Goal: Task Accomplishment & Management: Manage account settings

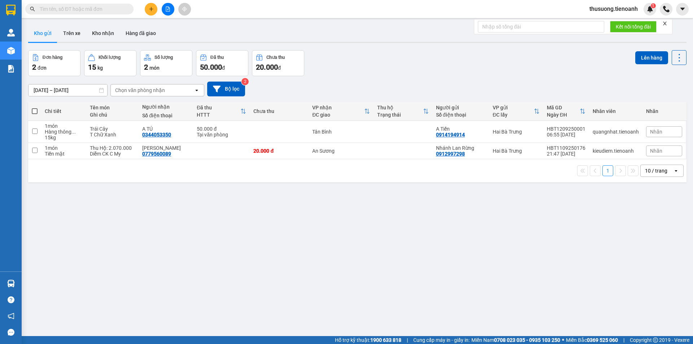
click at [598, 10] on span "thusuong.tienoanh" at bounding box center [614, 8] width 60 height 9
click at [601, 22] on span "Đăng xuất" at bounding box center [616, 22] width 45 height 8
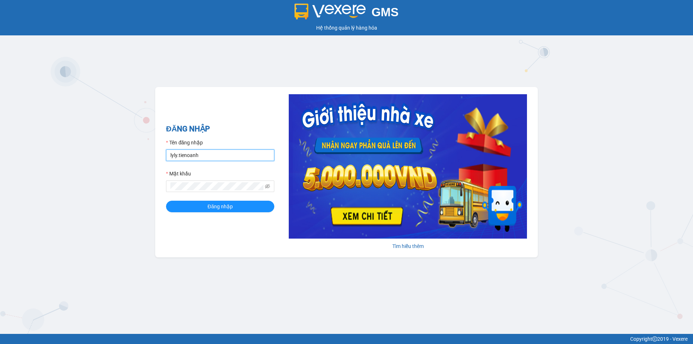
click at [178, 158] on input "lyly.tienoanh" at bounding box center [220, 155] width 108 height 12
drag, startPoint x: 177, startPoint y: 157, endPoint x: 166, endPoint y: 152, distance: 12.6
click at [166, 152] on input "lyly.tienoanh" at bounding box center [220, 155] width 108 height 12
type input "kieudiem.tienoanh"
click at [166, 201] on button "Đăng nhập" at bounding box center [220, 207] width 108 height 12
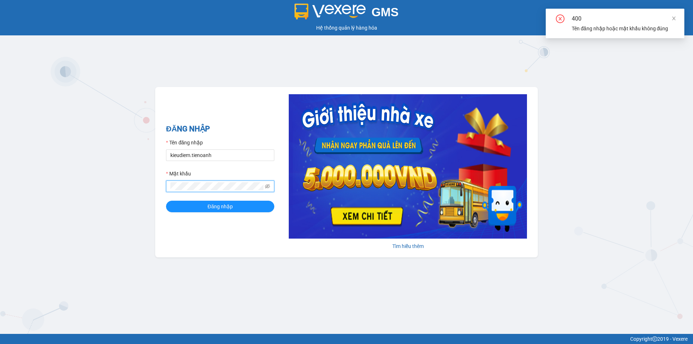
click at [166, 201] on button "Đăng nhập" at bounding box center [220, 207] width 108 height 12
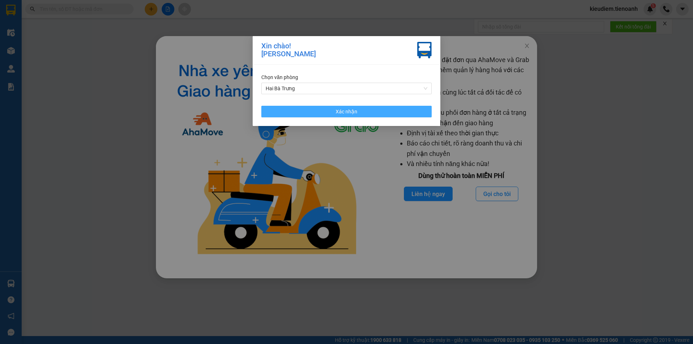
click at [381, 111] on button "Xác nhận" at bounding box center [346, 112] width 170 height 12
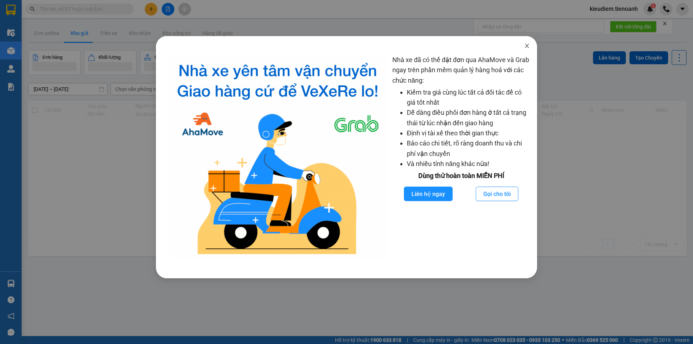
click at [525, 45] on icon "close" at bounding box center [527, 46] width 6 height 6
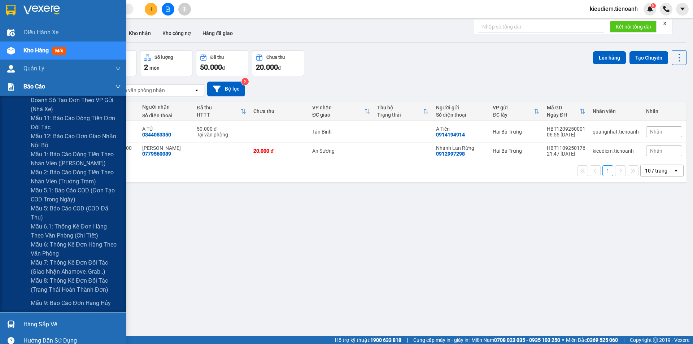
click at [19, 87] on div "Báo cáo" at bounding box center [63, 87] width 126 height 18
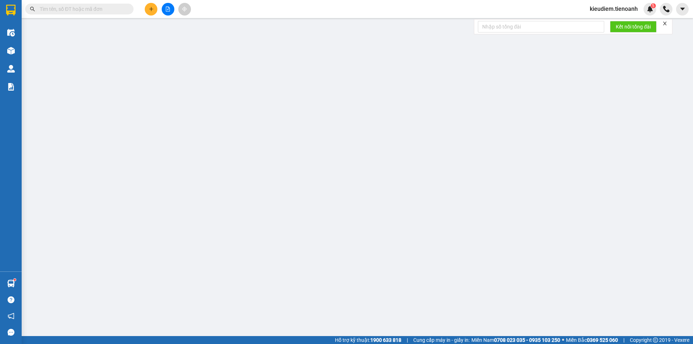
click at [120, 12] on input "text" at bounding box center [82, 9] width 85 height 8
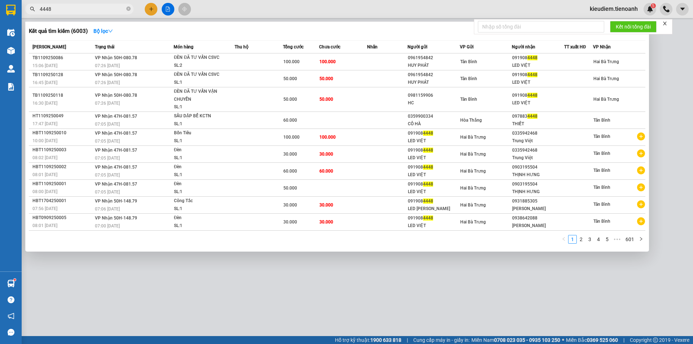
type input "4448"
click at [187, 27] on div "Kết quả tìm kiếm ( 6003 ) Bộ lọc" at bounding box center [337, 31] width 616 height 12
click at [126, 7] on span "4448" at bounding box center [79, 9] width 108 height 11
click at [127, 9] on icon "close-circle" at bounding box center [128, 8] width 4 height 4
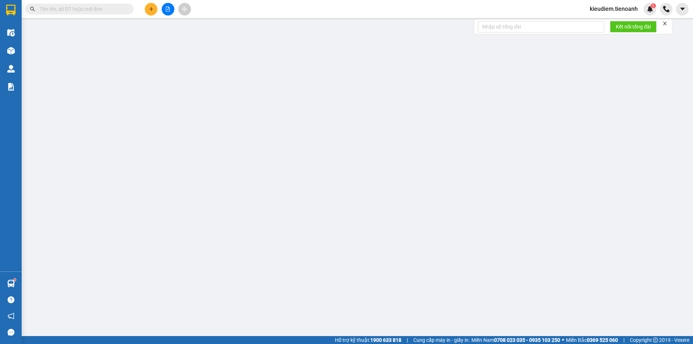
paste input "0795580176"
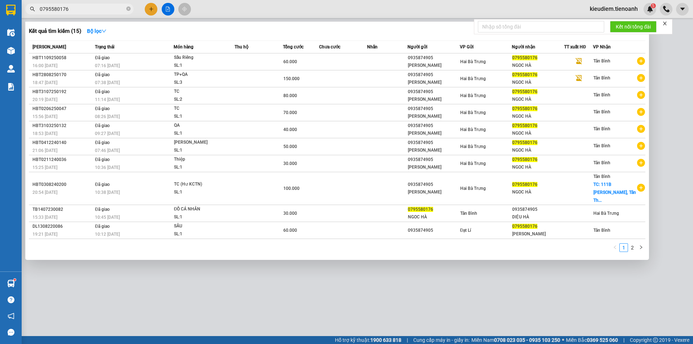
type input "0795580176"
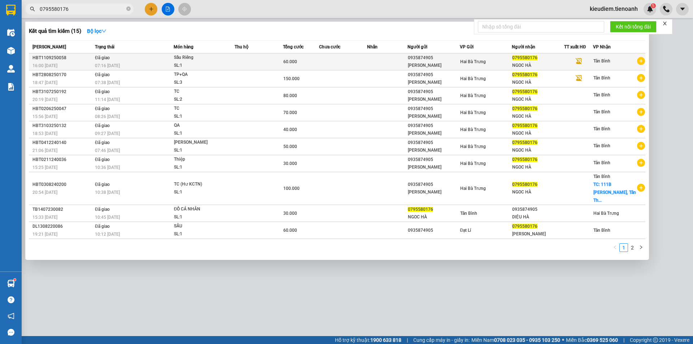
click at [274, 61] on td at bounding box center [259, 61] width 48 height 17
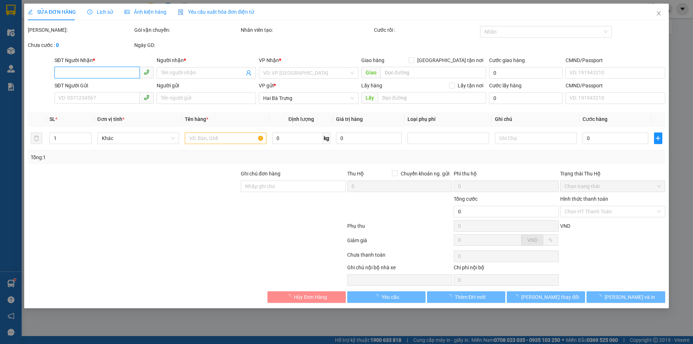
type input "0795580176"
type input "NGOC HÀ"
type input "0935874905"
type input "C Hà"
type input "60.000"
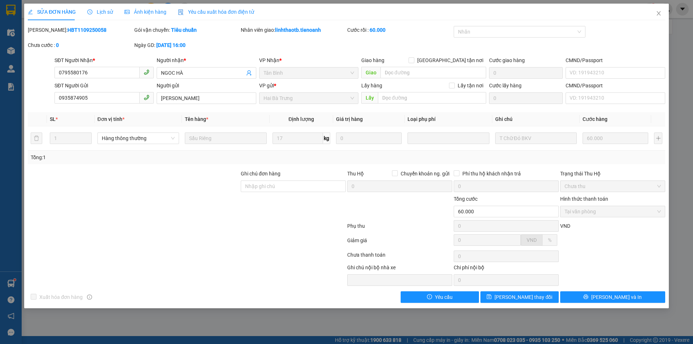
click at [108, 12] on span "Lịch sử" at bounding box center [100, 12] width 26 height 6
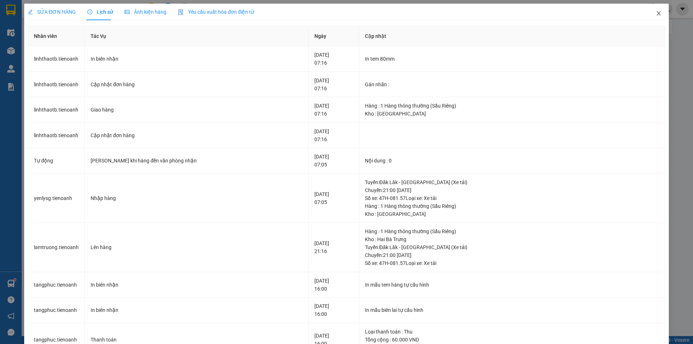
click at [656, 16] on icon "close" at bounding box center [659, 13] width 6 height 6
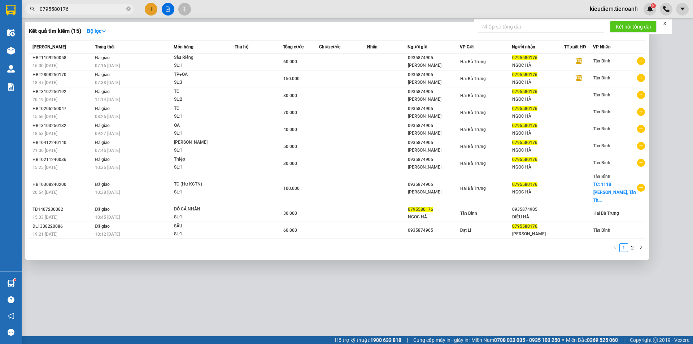
click at [101, 9] on input "0795580176" at bounding box center [82, 9] width 85 height 8
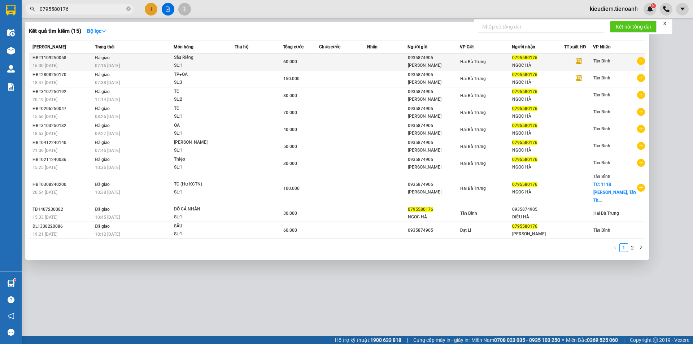
click at [106, 58] on span "Đã giao" at bounding box center [102, 57] width 15 height 5
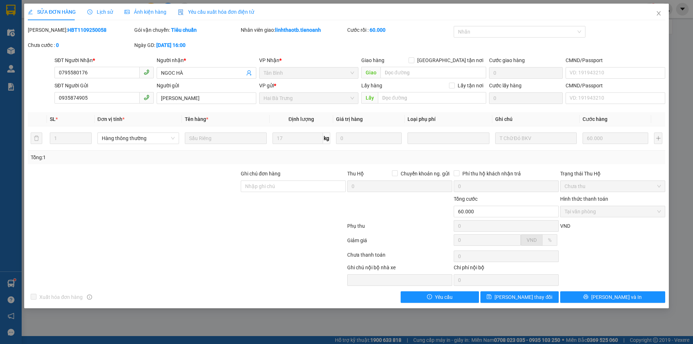
click at [282, 222] on div at bounding box center [186, 227] width 319 height 14
click at [239, 234] on form "Ghi chú đơn hàng Thu Hộ Chuyển khoản ng. gửi 0 Phí thu hộ khách nhận trả 0 Trạn…" at bounding box center [346, 209] width 637 height 79
click at [657, 15] on icon "close" at bounding box center [658, 13] width 4 height 4
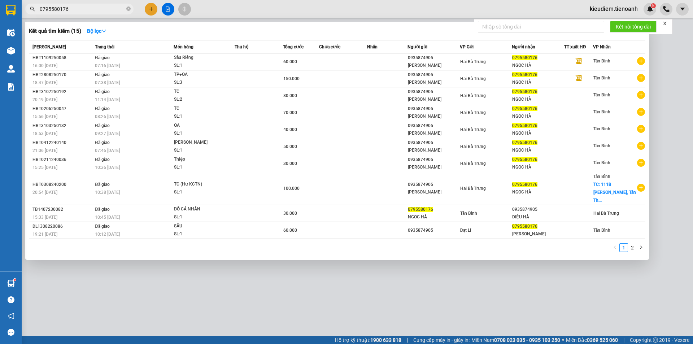
click at [102, 5] on span "0795580176" at bounding box center [79, 9] width 108 height 11
click at [101, 8] on input "0795580176" at bounding box center [82, 9] width 85 height 8
click at [195, 36] on div "Kết quả tìm kiếm ( 15 ) Bộ lọc" at bounding box center [337, 31] width 616 height 12
click at [80, 8] on input "0795580176" at bounding box center [82, 9] width 85 height 8
click at [129, 9] on icon "close-circle" at bounding box center [128, 8] width 4 height 4
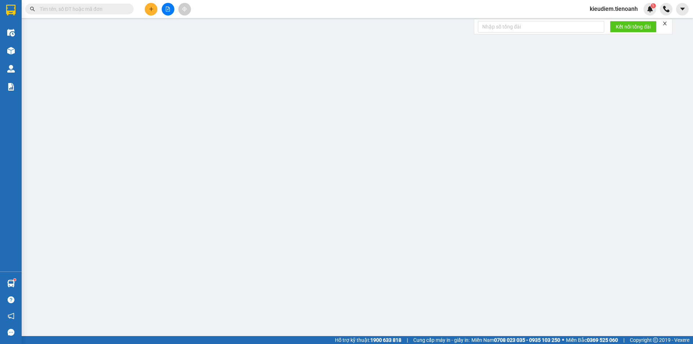
click at [93, 9] on input "text" at bounding box center [82, 9] width 85 height 8
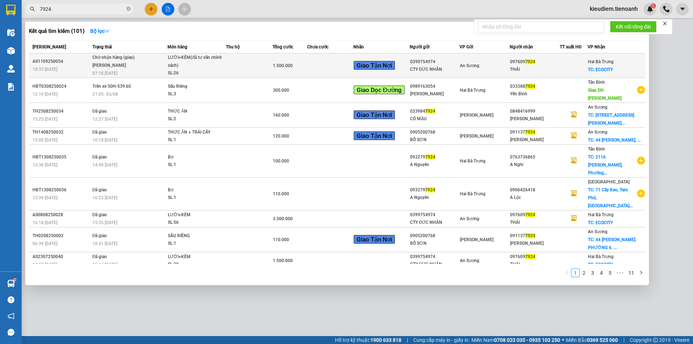
type input "7924"
click at [333, 74] on td at bounding box center [330, 65] width 46 height 25
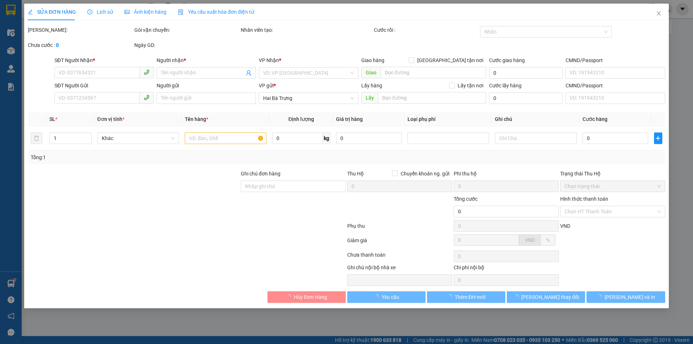
type input "0976097924"
type input "THÁI"
checkbox input "true"
type input "ECOCITY"
type input "0399754974"
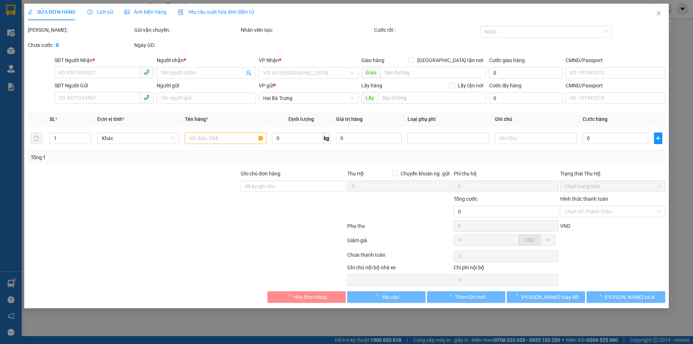
type input "CTY ĐỨC NHÂN"
type input "Xe tải lớn giao ( Xe 70)"
type input "1.500.000"
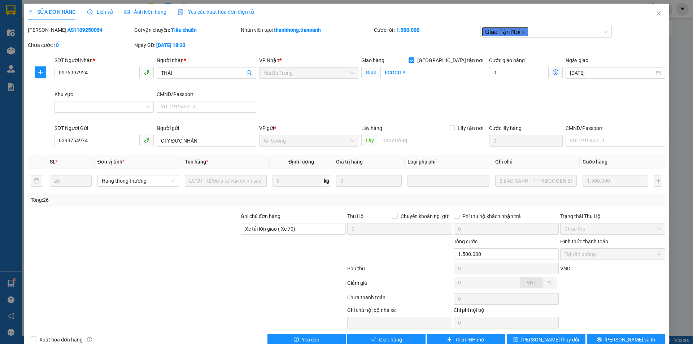
click at [99, 9] on span "Lịch sử" at bounding box center [100, 12] width 26 height 6
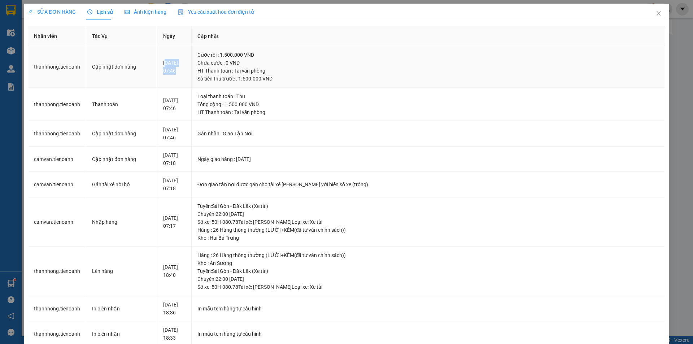
drag, startPoint x: 161, startPoint y: 63, endPoint x: 171, endPoint y: 82, distance: 22.1
click at [171, 82] on td "12-09-2025 07:46" at bounding box center [174, 66] width 34 height 41
click at [163, 100] on div "12-09-2025 07:46" at bounding box center [174, 104] width 22 height 16
drag, startPoint x: 161, startPoint y: 99, endPoint x: 177, endPoint y: 120, distance: 27.1
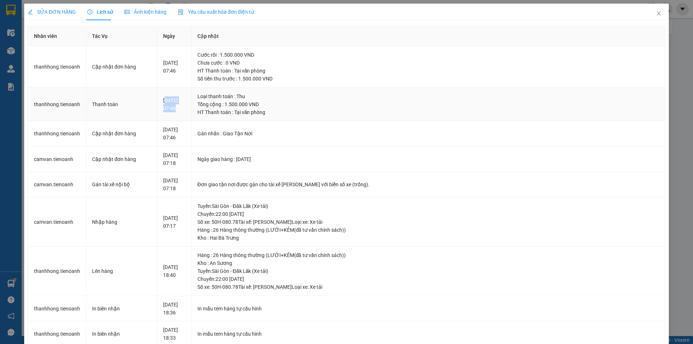
click at [177, 120] on td "12-09-2025 07:46" at bounding box center [174, 105] width 34 height 34
drag, startPoint x: 161, startPoint y: 100, endPoint x: 322, endPoint y: 120, distance: 162.6
click at [322, 120] on tr "thanhhong.tienoanh Thanh toán 12-09-2025 07:46 Loại thanh toán : Thu Tổng cộng …" at bounding box center [346, 105] width 637 height 34
click at [322, 120] on td "Loại thanh toán : Thu Tổng cộng : 1.500.000 VND HT Thanh toán : Tại văn phòng" at bounding box center [428, 105] width 473 height 34
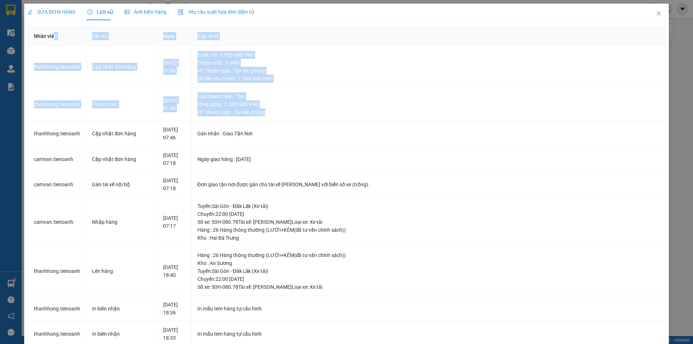
drag, startPoint x: 342, startPoint y: 113, endPoint x: 54, endPoint y: 44, distance: 296.5
click at [54, 44] on table "Nhân viên Tác Vụ Ngày Cập nhật thanhhong.tienoanh Cập nhật đơn hàng 12-09-2025 …" at bounding box center [346, 292] width 637 height 532
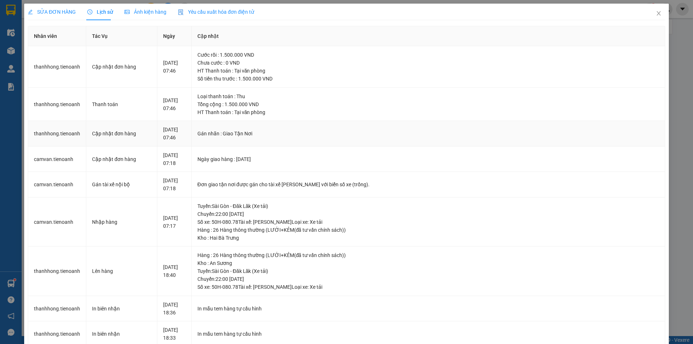
click at [281, 143] on td "Gán nhãn : Giao Tận Nơi" at bounding box center [428, 134] width 473 height 26
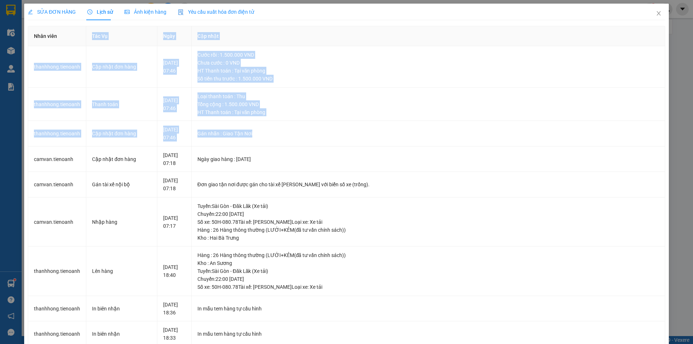
drag, startPoint x: 296, startPoint y: 137, endPoint x: 85, endPoint y: 32, distance: 235.5
click at [85, 32] on table "Nhân viên Tác Vụ Ngày Cập nhật thanhhong.tienoanh Cập nhật đơn hàng 12-09-2025 …" at bounding box center [346, 292] width 637 height 532
click at [150, 79] on td "Cập nhật đơn hàng" at bounding box center [121, 66] width 71 height 41
drag, startPoint x: 280, startPoint y: 138, endPoint x: 67, endPoint y: 46, distance: 231.8
click at [67, 46] on tbody "thanhhong.tienoanh Cập nhật đơn hàng 12-09-2025 07:46 Cước rồi : 1.500.000 VND …" at bounding box center [346, 302] width 637 height 512
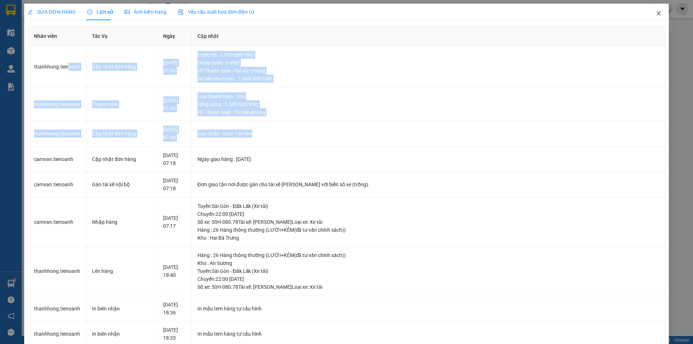
click at [656, 13] on icon "close" at bounding box center [659, 13] width 6 height 6
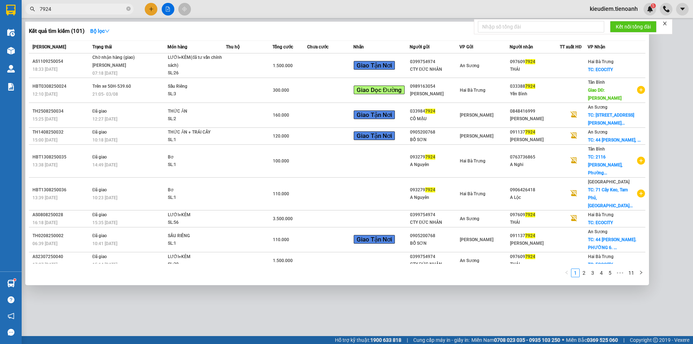
click at [89, 9] on input "7924" at bounding box center [82, 9] width 85 height 8
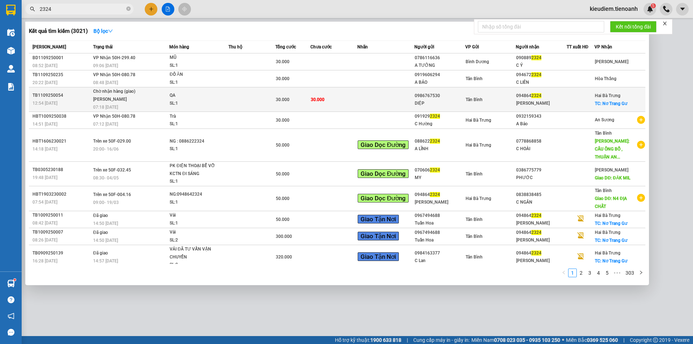
type input "2324"
click at [323, 99] on td "30.000" at bounding box center [333, 99] width 47 height 25
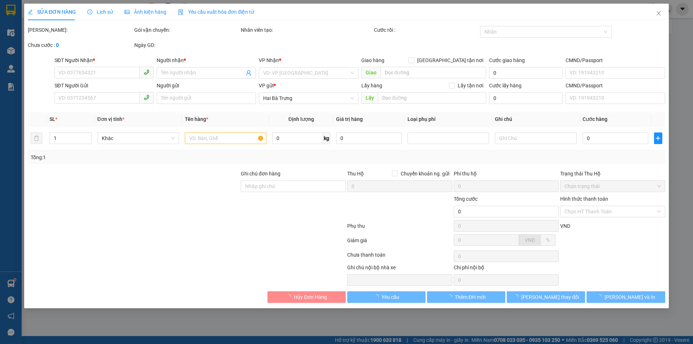
type input "0948642324"
type input "Minh Đạt"
checkbox input "true"
type input "Nơ Trang Gư"
type input "123456789"
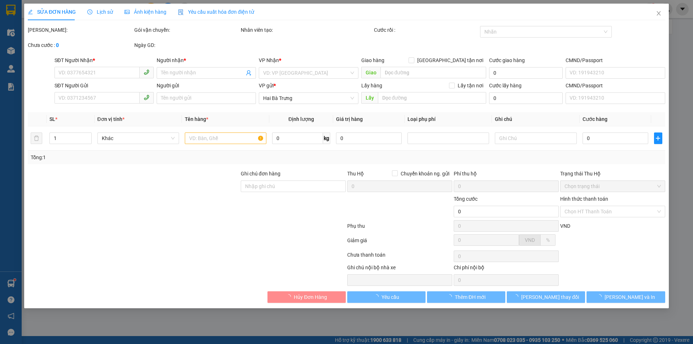
type input "0986767530"
type input "DIỆP"
type input "30.000"
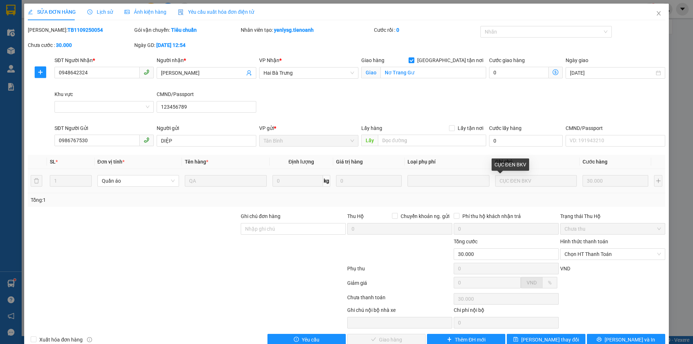
click at [462, 185] on tr "1 Quần áo QA 0 kg 0 CỤC ĐEN BKV 30.000" at bounding box center [346, 181] width 637 height 24
click at [467, 201] on div "Tổng: 1" at bounding box center [347, 200] width 632 height 8
click at [309, 98] on div "SĐT Người Nhận * 0948642324 Người nhận * Minh Đạt VP Nhận * Hai Bà Trưng Giao h…" at bounding box center [359, 90] width 613 height 68
drag, startPoint x: 112, startPoint y: 73, endPoint x: 35, endPoint y: 69, distance: 76.9
click at [35, 69] on div "SĐT Người Nhận * 0948642324 0948642324 Người nhận * Minh Đạt VP Nhận * Hai Bà T…" at bounding box center [346, 90] width 639 height 68
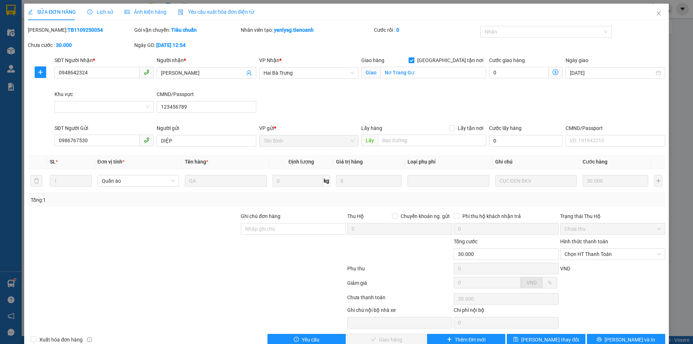
click at [419, 113] on div "SĐT Người Nhận * 0948642324 0948642324 Người nhận * Minh Đạt VP Nhận * Hai Bà T…" at bounding box center [359, 90] width 613 height 68
click at [385, 116] on div "SĐT Người Nhận * 0948642324 Người nhận * Minh Đạt VP Nhận * Hai Bà Trưng Giao h…" at bounding box center [359, 90] width 613 height 68
click at [380, 103] on div "SĐT Người Nhận * 0948642324 Người nhận * Minh Đạt VP Nhận * Hai Bà Trưng Giao h…" at bounding box center [359, 90] width 613 height 68
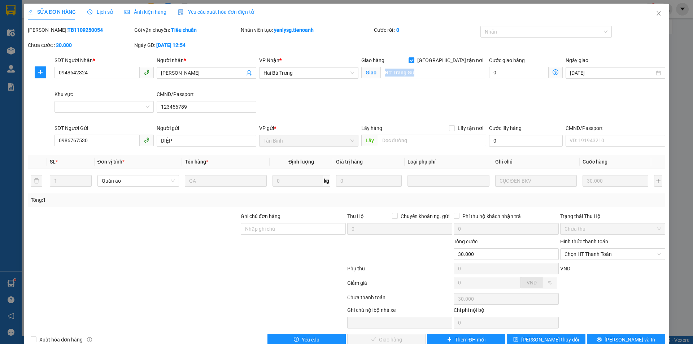
click at [380, 103] on div "SĐT Người Nhận * 0948642324 Người nhận * Minh Đạt VP Nhận * Hai Bà Trưng Giao h…" at bounding box center [359, 90] width 613 height 68
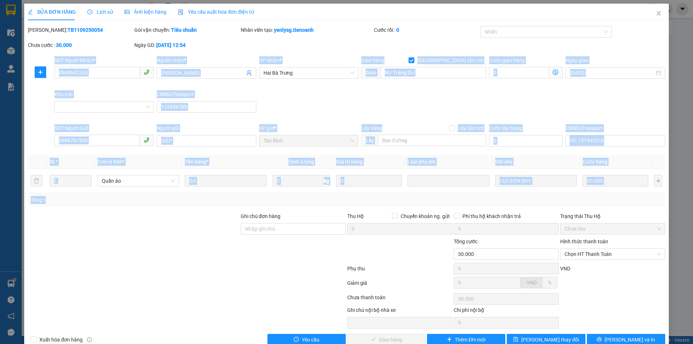
drag, startPoint x: 55, startPoint y: 60, endPoint x: 571, endPoint y: 195, distance: 533.0
click at [571, 195] on div "Total Paid Fee 0 Total UnPaid Fee 30.000 Cash Collection Total Fee Mã ĐH: TB110…" at bounding box center [346, 185] width 637 height 319
click at [552, 200] on div "Tổng: 1" at bounding box center [347, 200] width 632 height 8
drag, startPoint x: 55, startPoint y: 61, endPoint x: 655, endPoint y: 188, distance: 613.2
click at [655, 188] on div "Total Paid Fee 0 Total UnPaid Fee 30.000 Cash Collection Total Fee Mã ĐH: TB110…" at bounding box center [346, 185] width 637 height 319
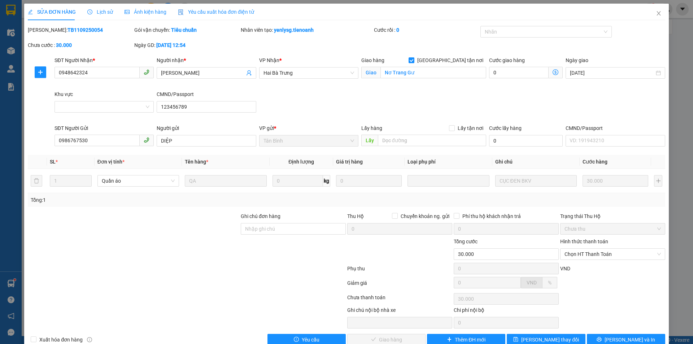
click at [191, 247] on div at bounding box center [133, 249] width 213 height 25
click at [139, 234] on div at bounding box center [133, 224] width 213 height 25
click at [648, 19] on span "Close" at bounding box center [658, 14] width 20 height 20
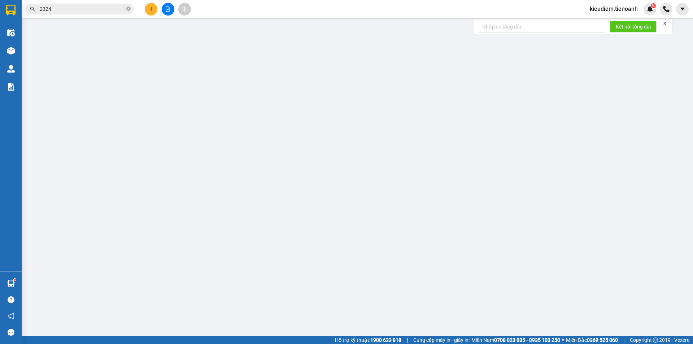
click at [82, 7] on input "2324" at bounding box center [82, 9] width 85 height 8
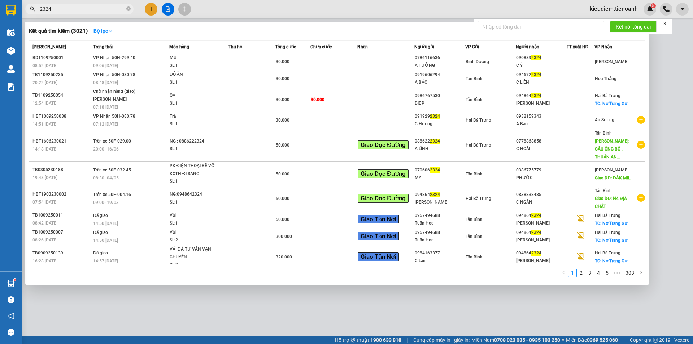
click at [82, 7] on input "2324" at bounding box center [82, 9] width 85 height 8
paste input "090493747"
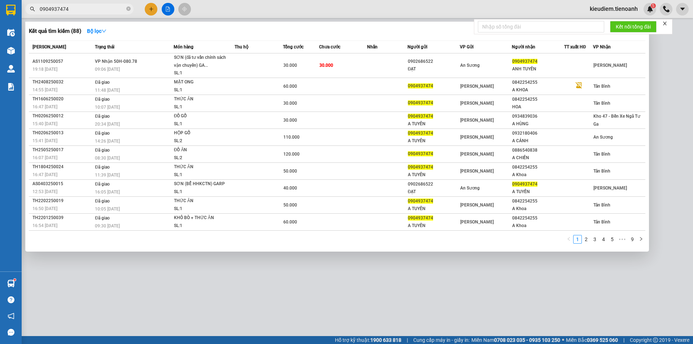
type input "0904937474"
click at [127, 9] on icon "close-circle" at bounding box center [128, 8] width 4 height 4
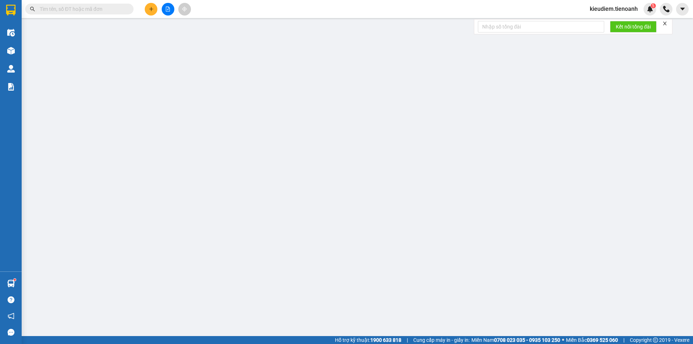
click at [99, 11] on input "text" at bounding box center [82, 9] width 85 height 8
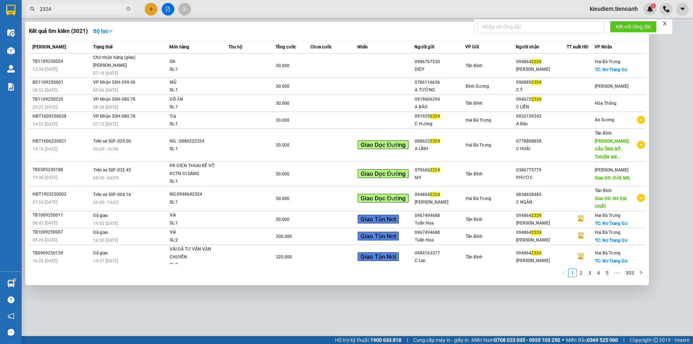
type input "2324"
click at [197, 71] on div "SL: 1" at bounding box center [197, 70] width 54 height 8
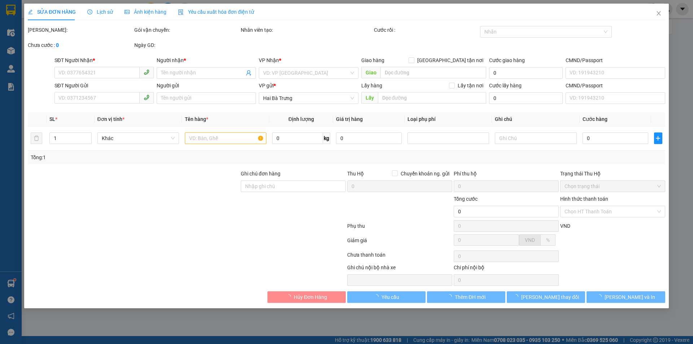
type input "0948642324"
type input "Minh Đạt"
checkbox input "true"
type input "Nơ Trang Gư"
type input "123456789"
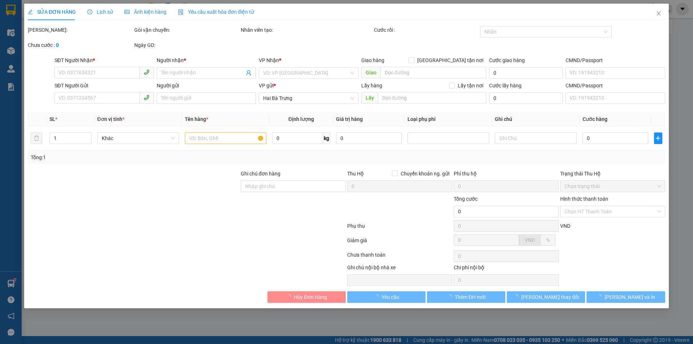
type input "0986767530"
type input "DIỆP"
type input "30.000"
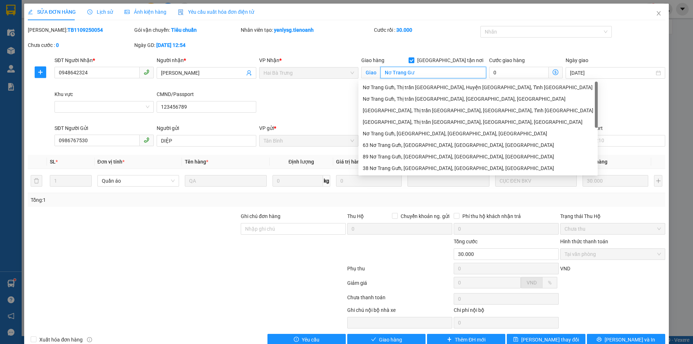
drag, startPoint x: 403, startPoint y: 75, endPoint x: 370, endPoint y: 75, distance: 33.9
click at [370, 75] on span "Giao Nơ Trang Gư" at bounding box center [423, 73] width 125 height 12
click at [414, 60] on input "Giao tận nơi" at bounding box center [410, 59] width 5 height 5
checkbox input "false"
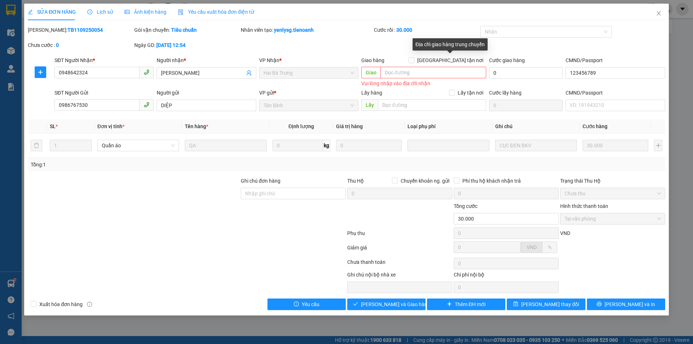
click at [427, 34] on div "Cước rồi : 30.000" at bounding box center [426, 33] width 106 height 15
click at [550, 300] on span "Lưu thay đổi" at bounding box center [550, 304] width 58 height 8
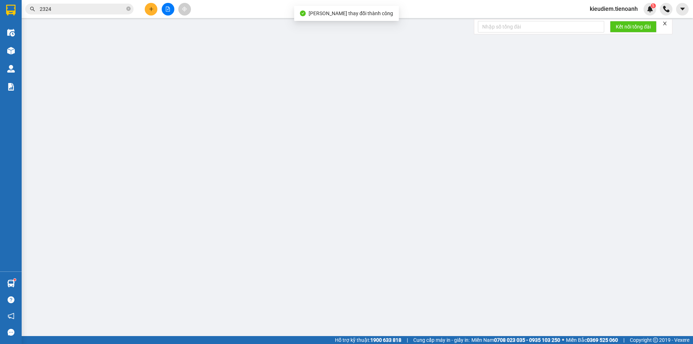
click at [109, 8] on input "2324" at bounding box center [82, 9] width 85 height 8
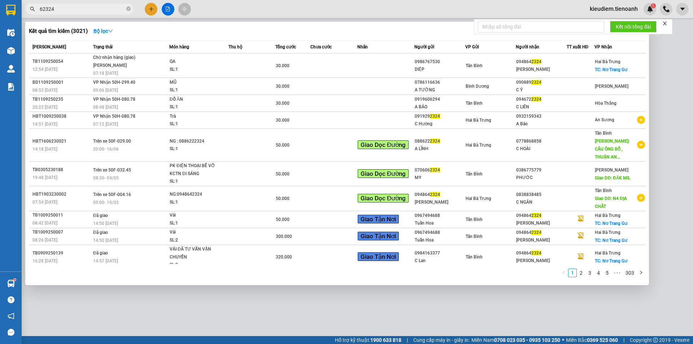
type input "642324"
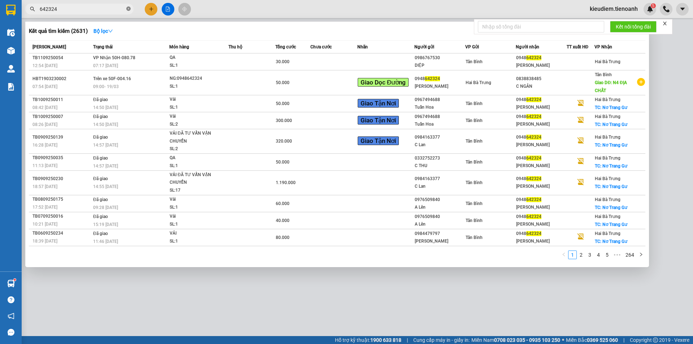
click at [128, 9] on icon "close-circle" at bounding box center [128, 8] width 4 height 4
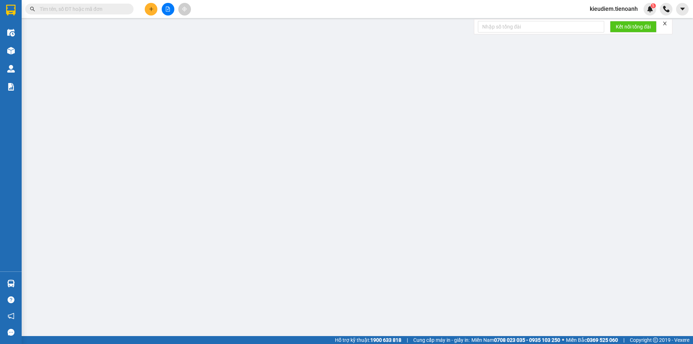
click at [61, 9] on input "text" at bounding box center [82, 9] width 85 height 8
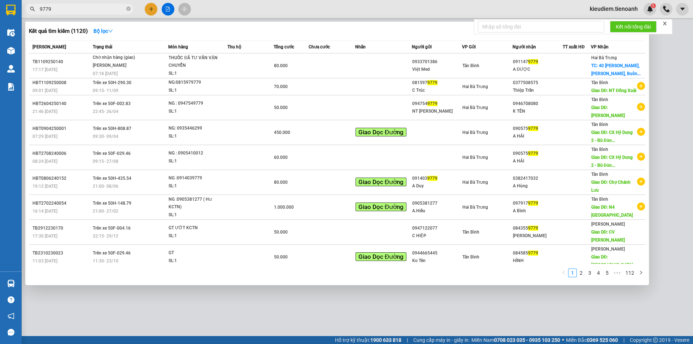
type input "9779"
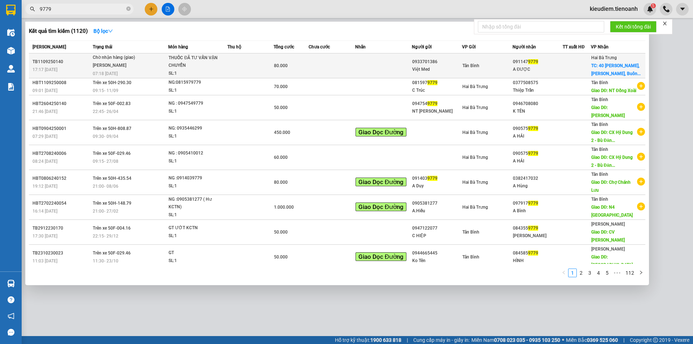
click at [503, 69] on div "Tân Bình" at bounding box center [487, 66] width 50 height 8
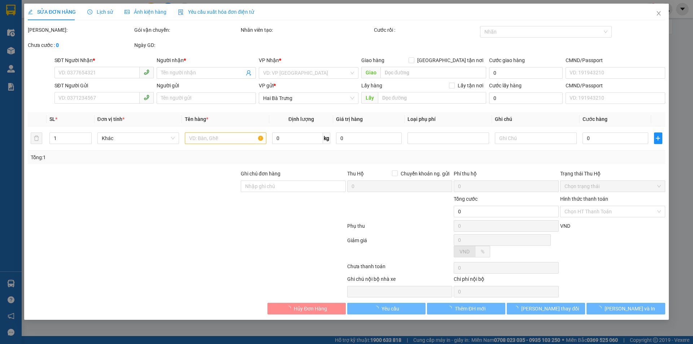
type input "0911479779"
type input "A ĐƯỢC"
checkbox input "true"
type input "40 Hùng Vương, Tự An, Buôn Ma Thuột, Đắk Lắk"
type input "0933701386"
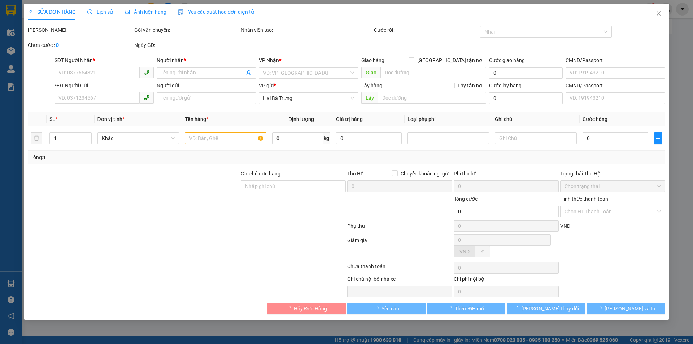
type input "Việt Med"
type input "80.000"
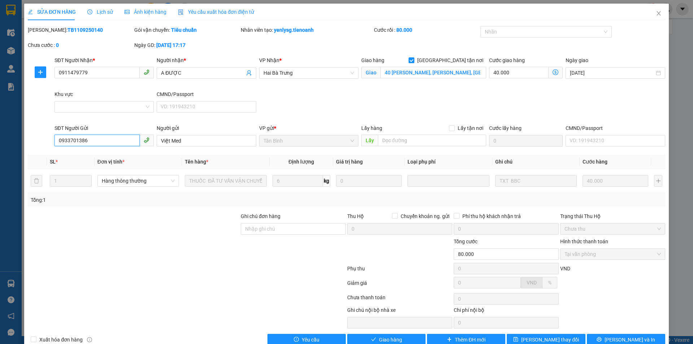
drag, startPoint x: 124, startPoint y: 140, endPoint x: 51, endPoint y: 144, distance: 73.7
click at [51, 144] on div "SĐT Người Gửi 0933701386 0933701386 Người gửi Việt Med VP gửi * Tân Bình Lấy hà…" at bounding box center [346, 136] width 639 height 25
click at [656, 15] on icon "close" at bounding box center [659, 13] width 6 height 6
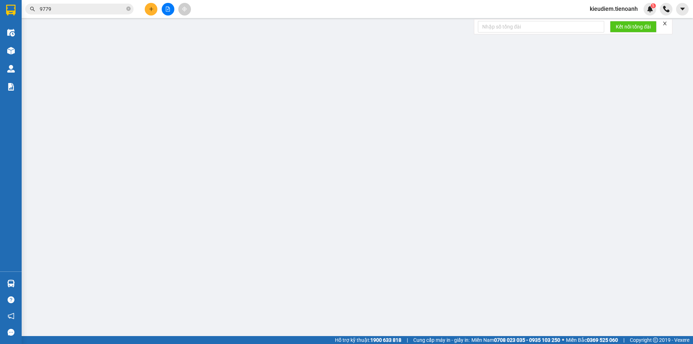
click at [75, 9] on input "9779" at bounding box center [82, 9] width 85 height 8
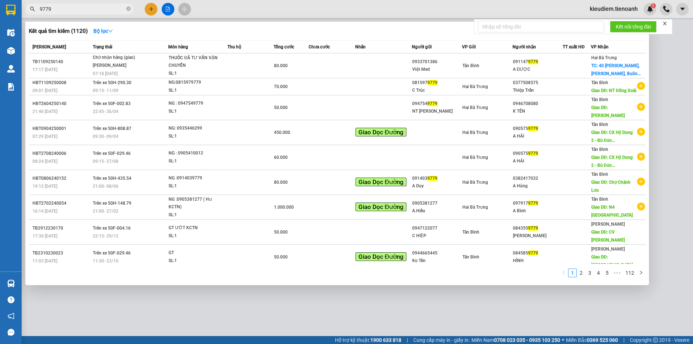
click at [75, 9] on input "9779" at bounding box center [82, 9] width 85 height 8
paste input "0933701386"
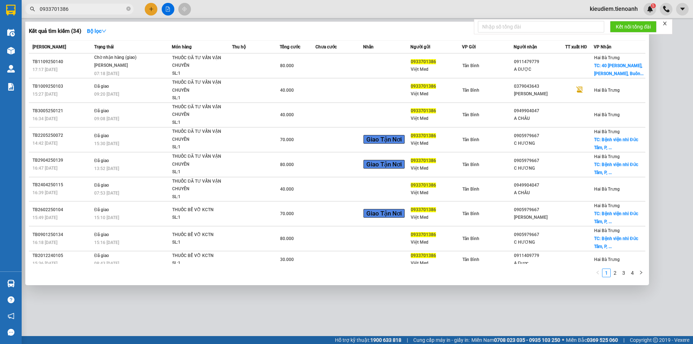
scroll to position [21, 0]
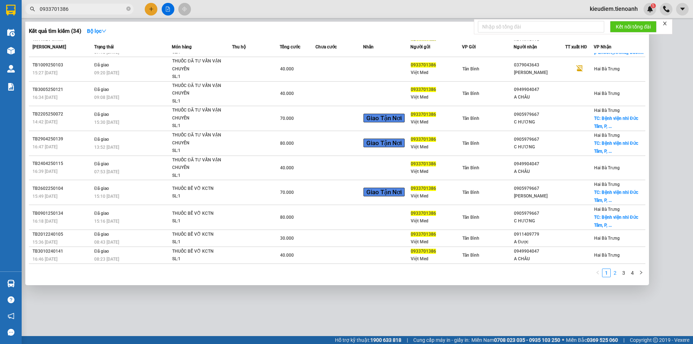
type input "0933701386"
click at [614, 274] on link "2" at bounding box center [615, 273] width 8 height 8
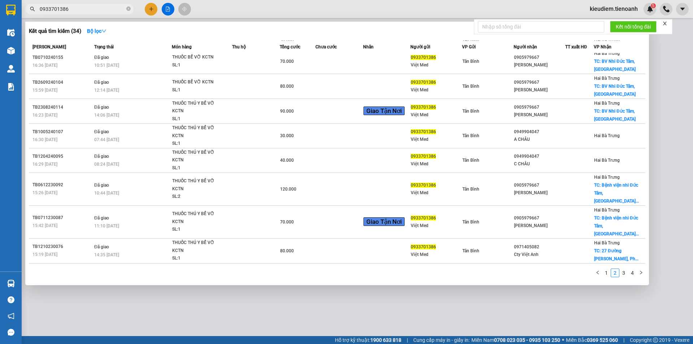
scroll to position [7, 0]
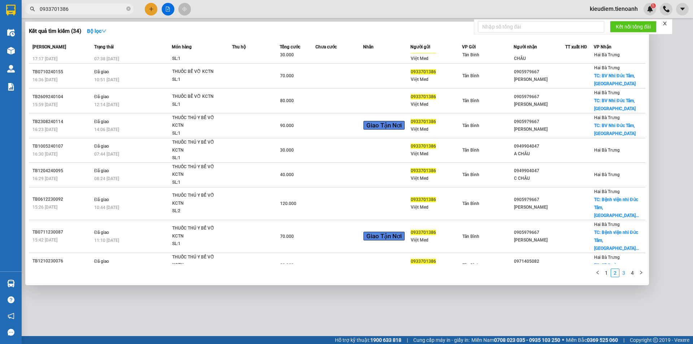
click at [622, 274] on link "3" at bounding box center [624, 273] width 8 height 8
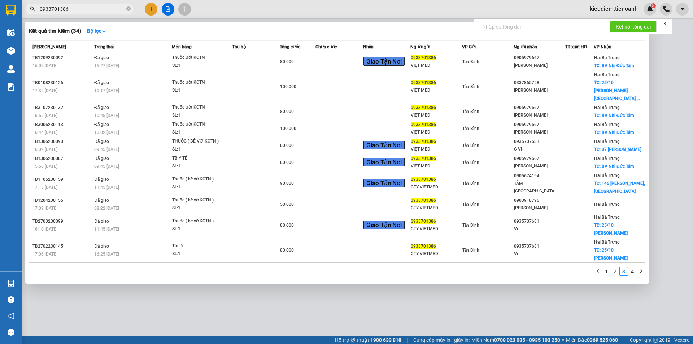
scroll to position [0, 0]
click at [636, 267] on ul "1 2 3 4" at bounding box center [619, 271] width 52 height 9
click at [633, 267] on link "4" at bounding box center [632, 271] width 8 height 8
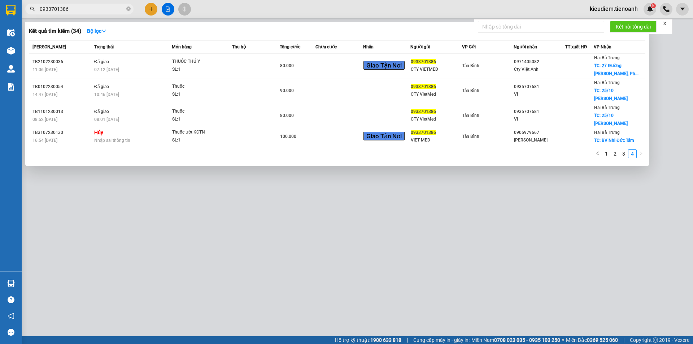
drag, startPoint x: 606, startPoint y: 140, endPoint x: 603, endPoint y: 143, distance: 4.1
click at [603, 149] on div "1 2 3 4" at bounding box center [337, 155] width 616 height 13
click at [607, 150] on link "1" at bounding box center [606, 154] width 8 height 8
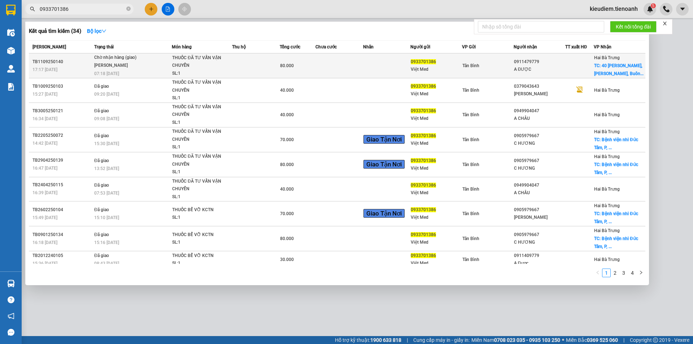
click at [534, 67] on div "A ĐƯỢC" at bounding box center [539, 70] width 51 height 8
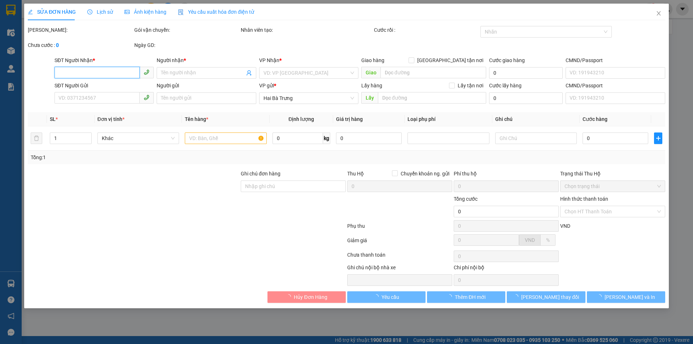
type input "0911479779"
type input "A ĐƯỢC"
checkbox input "true"
type input "40 Hùng Vương, Tự An, Buôn Ma Thuột, Đắk Lắk"
type input "0933701386"
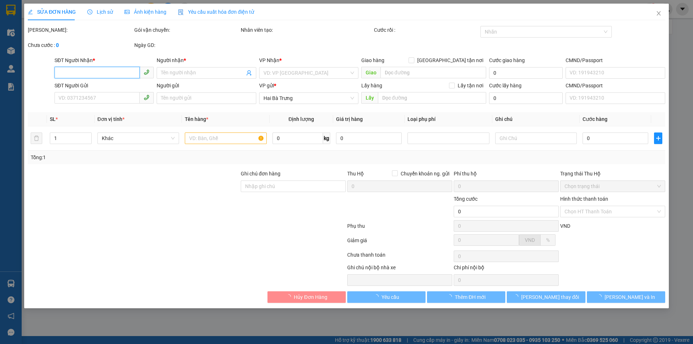
type input "Việt Med"
type input "80.000"
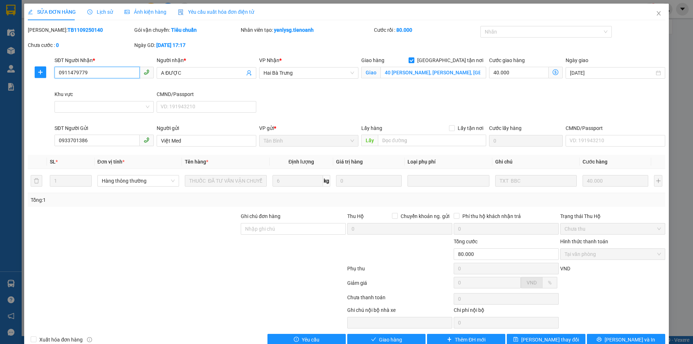
drag, startPoint x: 97, startPoint y: 74, endPoint x: 47, endPoint y: 73, distance: 50.9
click at [47, 73] on div "SĐT Người Nhận * 0911479779 0911479779 Người nhận * A ĐƯỢC VP Nhận * Hai Bà Trư…" at bounding box center [346, 90] width 639 height 68
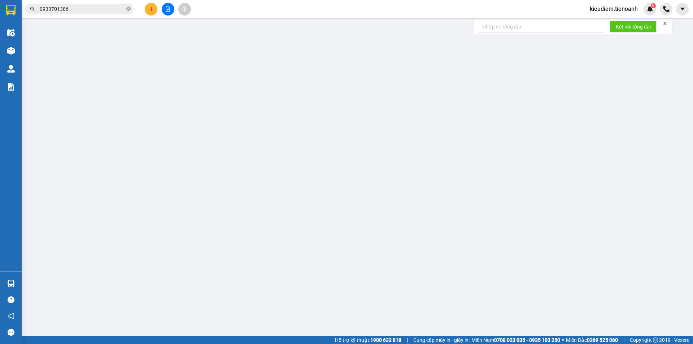
click at [92, 6] on input "0933701386" at bounding box center [82, 9] width 85 height 8
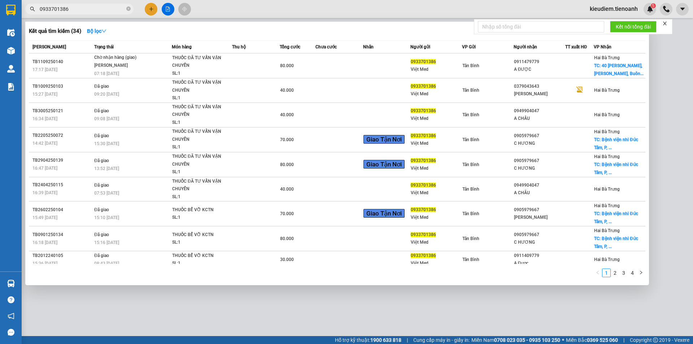
click at [92, 6] on input "0933701386" at bounding box center [82, 9] width 85 height 8
paste input "11479779"
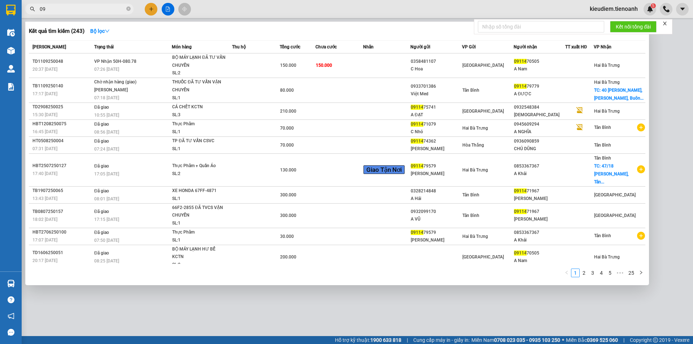
type input "0"
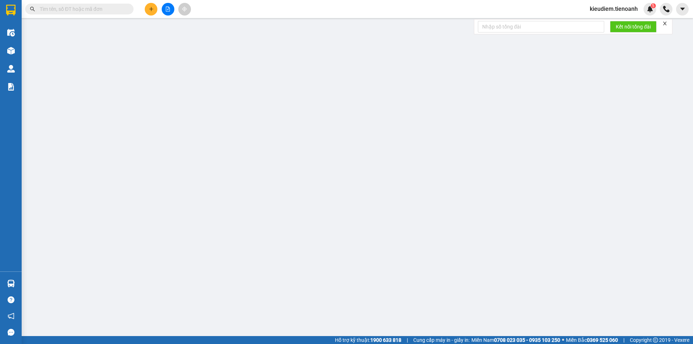
type input "z"
type input "Z"
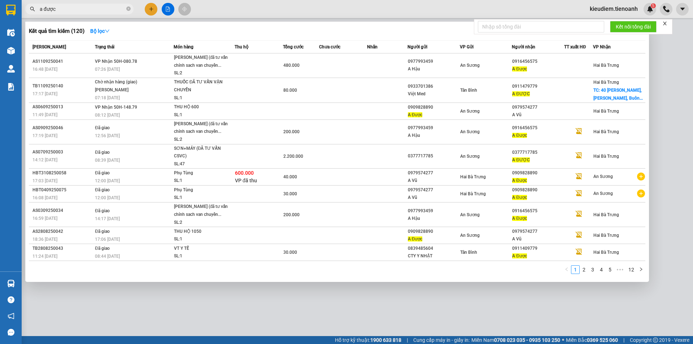
type input "a được"
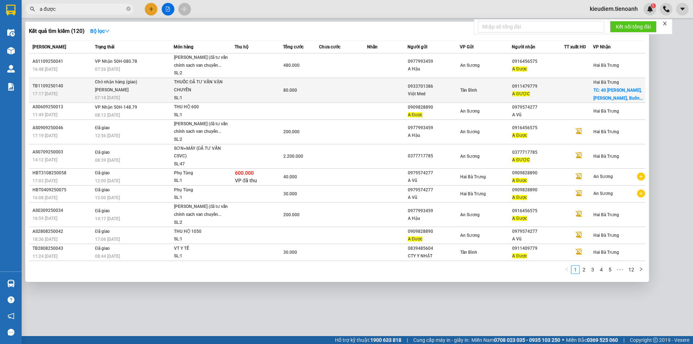
click at [534, 96] on div "A ĐƯỢC" at bounding box center [538, 94] width 52 height 8
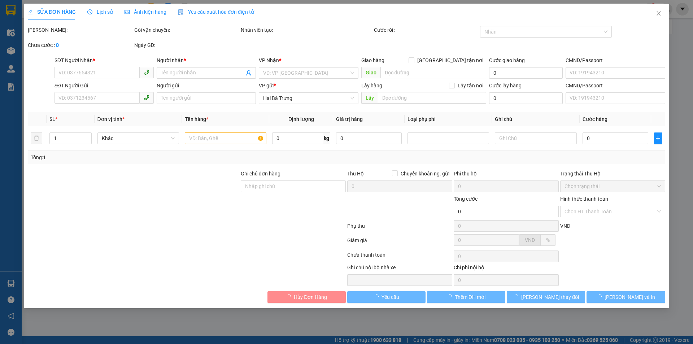
type input "0911479779"
type input "A ĐƯỢC"
checkbox input "true"
type input "40 Hùng Vương, Tự An, Buôn Ma Thuột, Đắk Lắk"
type input "0933701386"
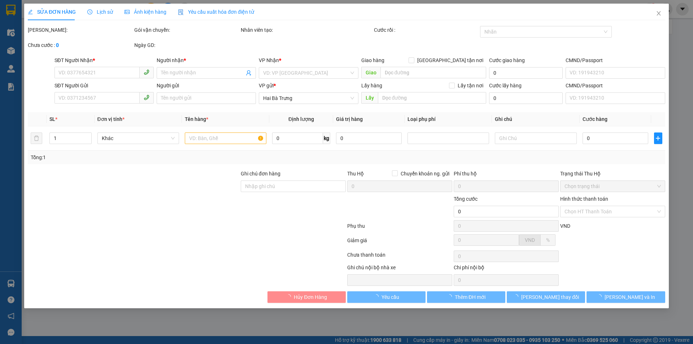
type input "Việt Med"
type input "80.000"
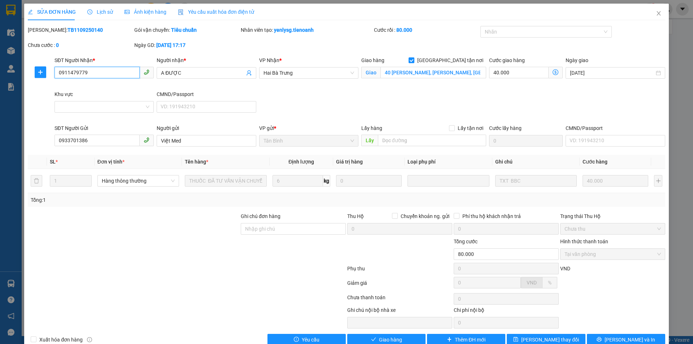
click at [81, 73] on input "0911479779" at bounding box center [96, 73] width 85 height 12
click at [76, 72] on input "0911479779" at bounding box center [96, 73] width 85 height 12
type input "0911409779"
click at [202, 273] on div at bounding box center [186, 270] width 319 height 14
click at [562, 340] on button "Lưu thay đổi" at bounding box center [546, 340] width 78 height 12
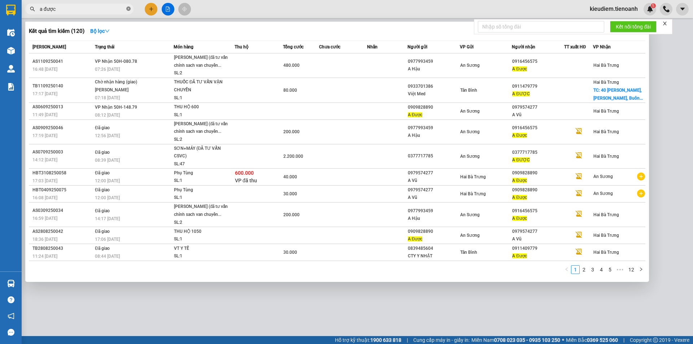
click at [129, 8] on icon "close-circle" at bounding box center [128, 8] width 4 height 4
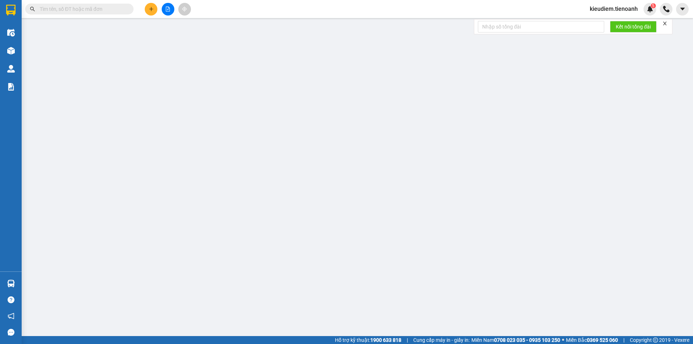
scroll to position [14, 0]
click at [90, 4] on span at bounding box center [79, 9] width 108 height 11
click at [118, 9] on input "text" at bounding box center [82, 9] width 85 height 8
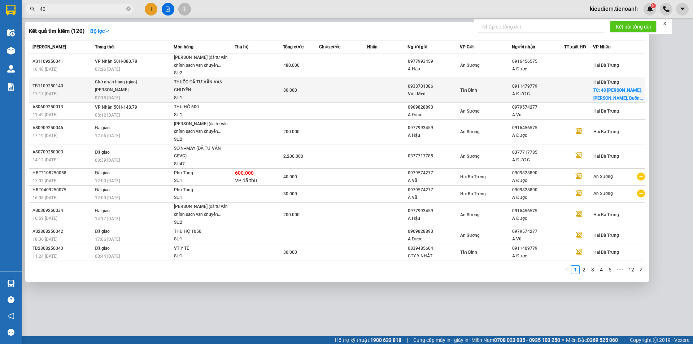
type input "40"
click at [172, 87] on span "Chờ nhận hàng (giao) Bùi Văn Sức 07:18 - 12/09" at bounding box center [134, 89] width 78 height 22
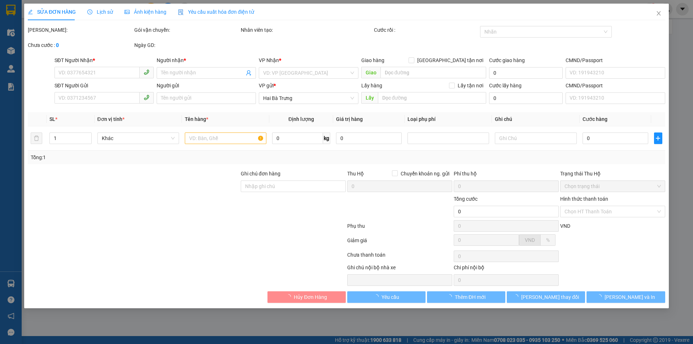
type input "0911409779"
type input "A ĐƯỢC"
checkbox input "true"
type input "40 Hùng Vương, Tự An, Buôn Ma Thuột, Đắk Lắk"
type input "0933701386"
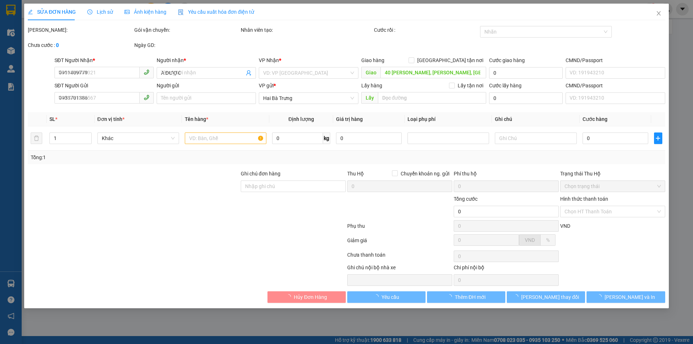
type input "Việt Med"
type input "80.000"
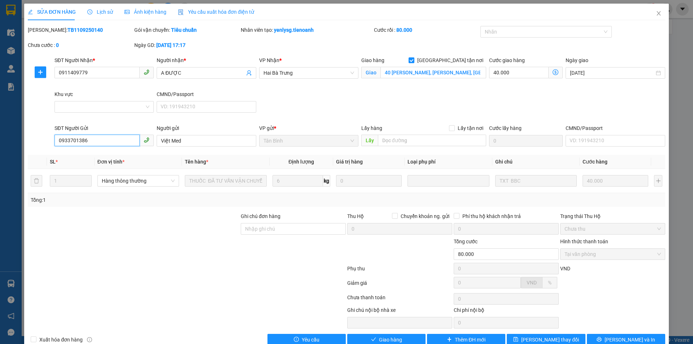
click at [108, 144] on input "0933701386" at bounding box center [96, 141] width 85 height 12
click at [296, 212] on div "Ghi chú đơn hàng" at bounding box center [293, 217] width 105 height 11
click at [454, 212] on label "Phí thu hộ khách nhận trả" at bounding box center [489, 216] width 70 height 8
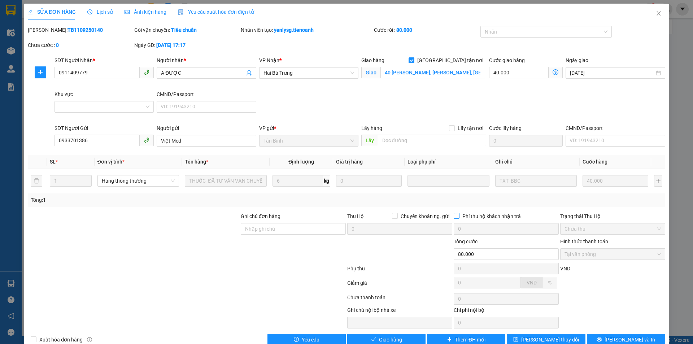
click at [454, 213] on input "Phí thu hộ khách nhận trả" at bounding box center [456, 215] width 5 height 5
click at [454, 212] on label "Phí thu hộ khách nhận trả" at bounding box center [489, 216] width 70 height 8
click at [454, 213] on input "Phí thu hộ khách nhận trả" at bounding box center [456, 215] width 5 height 5
checkbox input "false"
click at [143, 210] on div "Total Paid Fee 80.000 Total UnPaid Fee 0 Cash Collection Total Fee Mã ĐH: TB110…" at bounding box center [346, 185] width 637 height 319
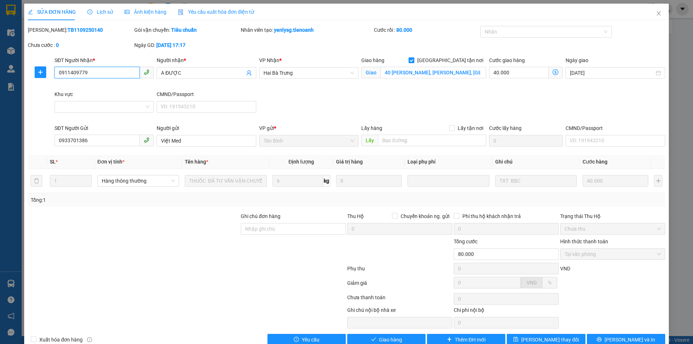
click at [74, 74] on input "0911409779" at bounding box center [96, 73] width 85 height 12
drag, startPoint x: 88, startPoint y: 72, endPoint x: 45, endPoint y: 71, distance: 43.0
click at [45, 71] on div "SĐT Người Nhận * 0911409779 0911409779 Người nhận * A ĐƯỢC VP Nhận * Hai Bà Trư…" at bounding box center [346, 90] width 639 height 68
click at [266, 226] on input "Ghi chú đơn hàng" at bounding box center [293, 229] width 105 height 12
paste input "0911409779"
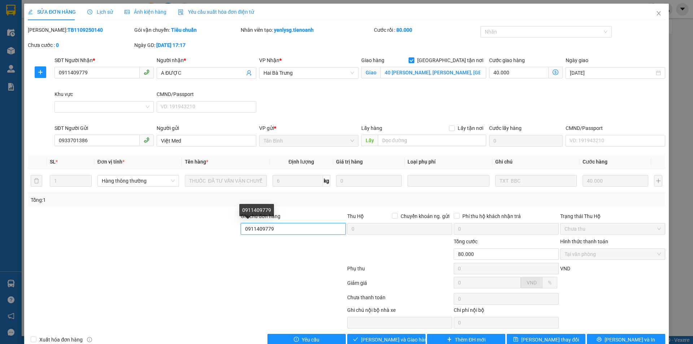
click at [258, 228] on input "0911409779" at bounding box center [293, 229] width 105 height 12
type input "0911479779"
click at [539, 340] on span "Lưu thay đổi" at bounding box center [550, 340] width 58 height 8
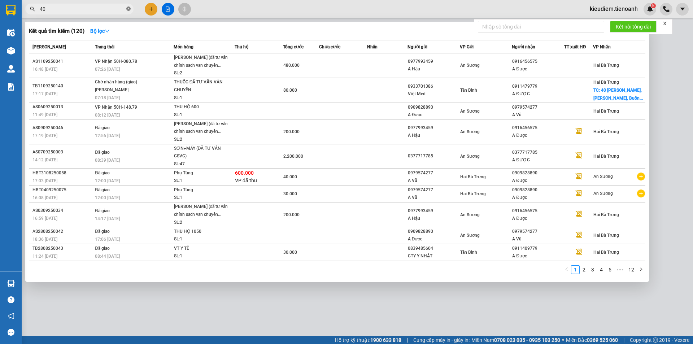
click at [129, 8] on icon "close-circle" at bounding box center [128, 8] width 4 height 4
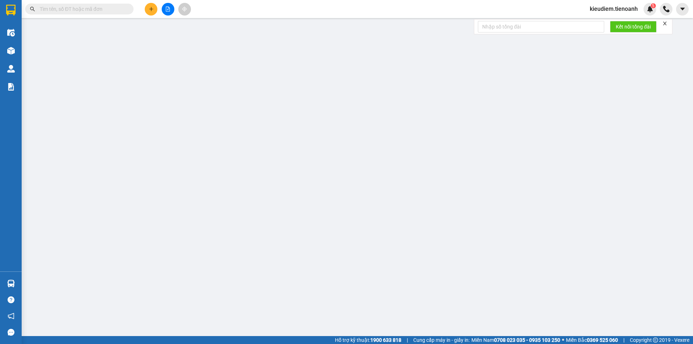
click at [118, 8] on input "text" at bounding box center [82, 9] width 85 height 8
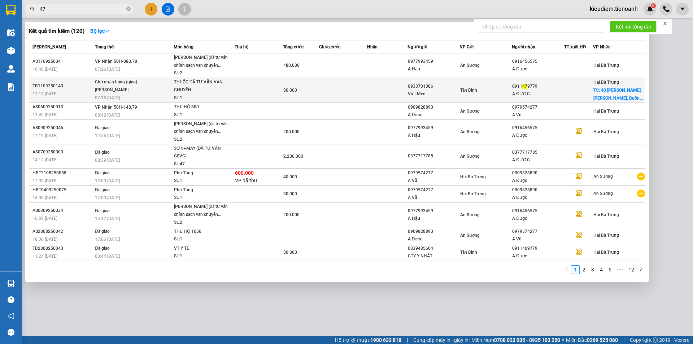
type input "47"
click at [440, 95] on div "Việt Med" at bounding box center [434, 94] width 52 height 8
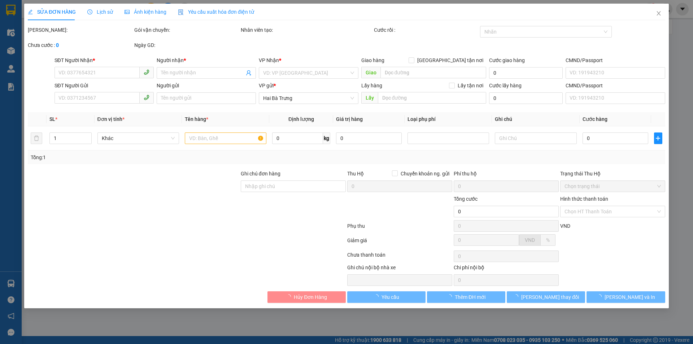
type input "0911409779"
type input "A ĐƯỢC"
checkbox input "true"
type input "40 Hùng Vương, Tự An, Buôn Ma Thuột, Đắk Lắk"
type input "0933701386"
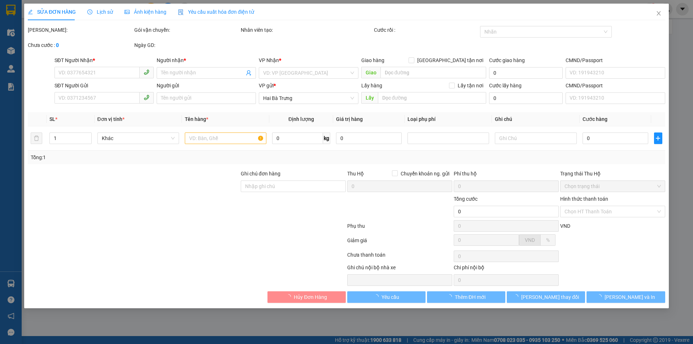
type input "Việt Med"
type input "0911479779"
type input "80.000"
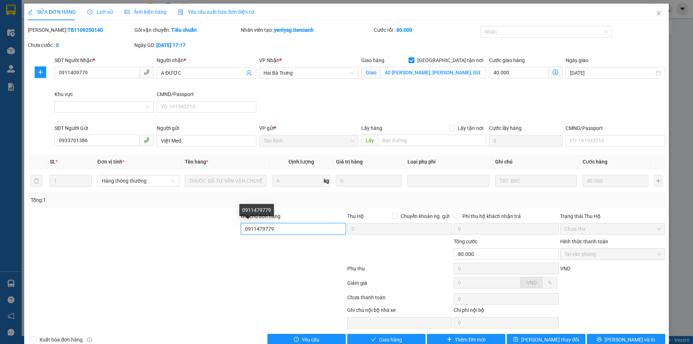
click at [286, 230] on input "0911479779" at bounding box center [293, 229] width 105 height 12
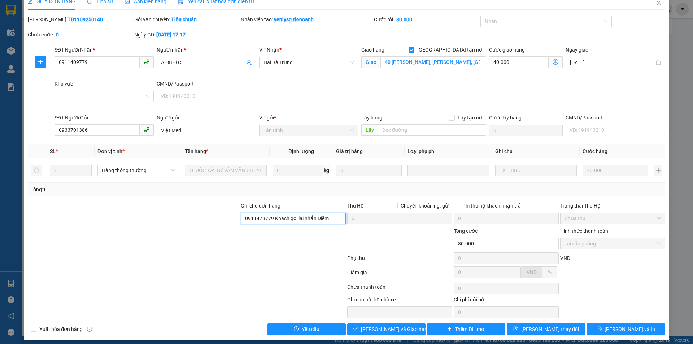
scroll to position [16, 0]
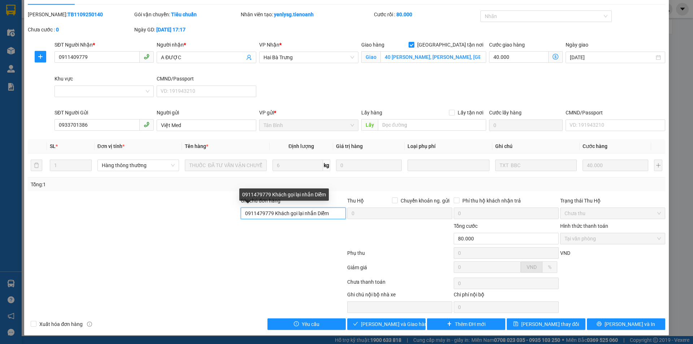
drag, startPoint x: 312, startPoint y: 214, endPoint x: 302, endPoint y: 211, distance: 10.0
click at [302, 211] on input "0911479779 Khách gọi lại nhắn Diễm" at bounding box center [293, 213] width 105 height 12
click at [322, 213] on input "0911479779 Khách gọi lại báo Diễm" at bounding box center [293, 213] width 105 height 12
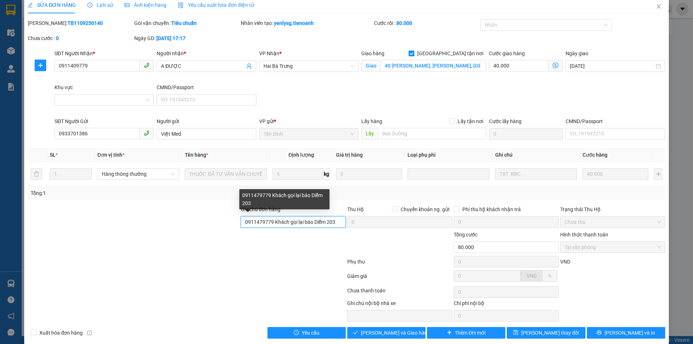
scroll to position [0, 0]
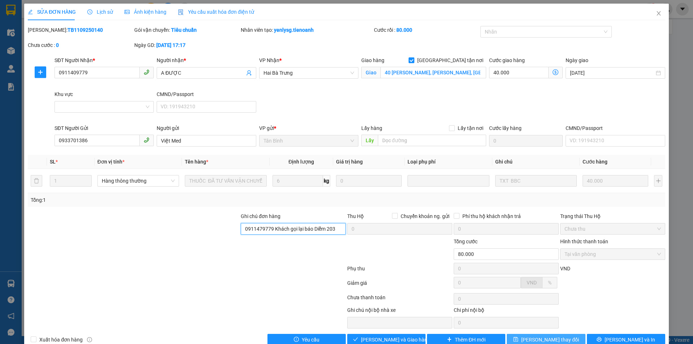
type input "0911479779 Khách gọi lại báo Diễm 203"
click at [543, 337] on span "Lưu thay đổi" at bounding box center [550, 340] width 58 height 8
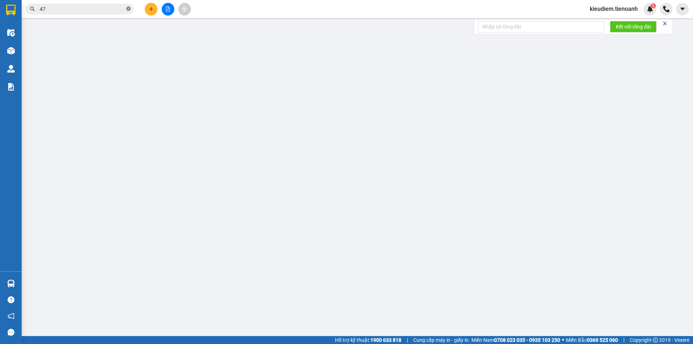
click at [128, 11] on icon "close-circle" at bounding box center [128, 8] width 4 height 4
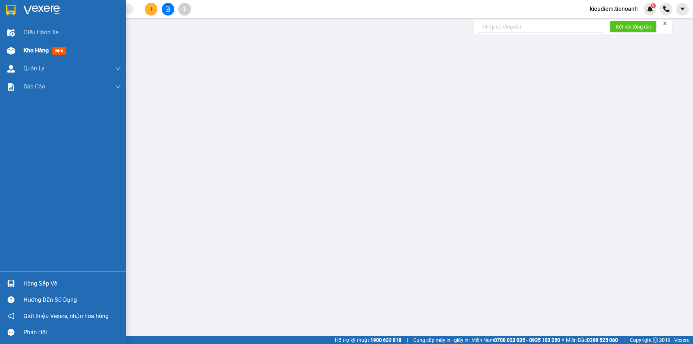
click at [17, 46] on div "Kho hàng mới" at bounding box center [63, 50] width 126 height 18
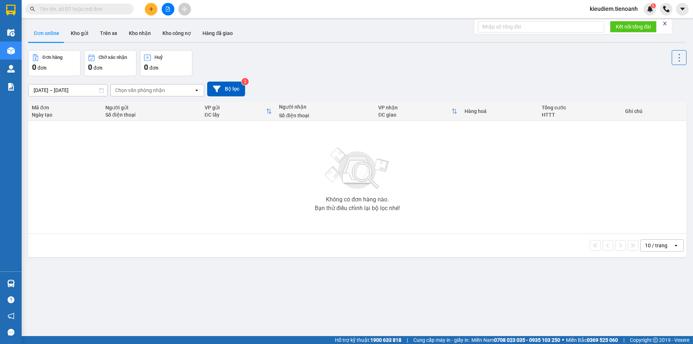
click at [80, 13] on span at bounding box center [79, 9] width 108 height 11
click at [83, 10] on input "text" at bounding box center [82, 9] width 85 height 8
